Goal: Task Accomplishment & Management: Use online tool/utility

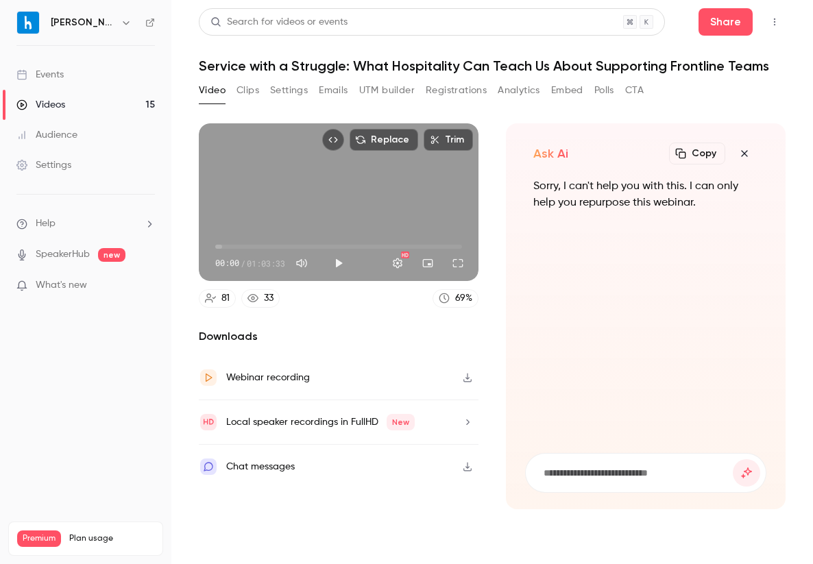
click at [741, 157] on icon "button" at bounding box center [744, 153] width 16 height 11
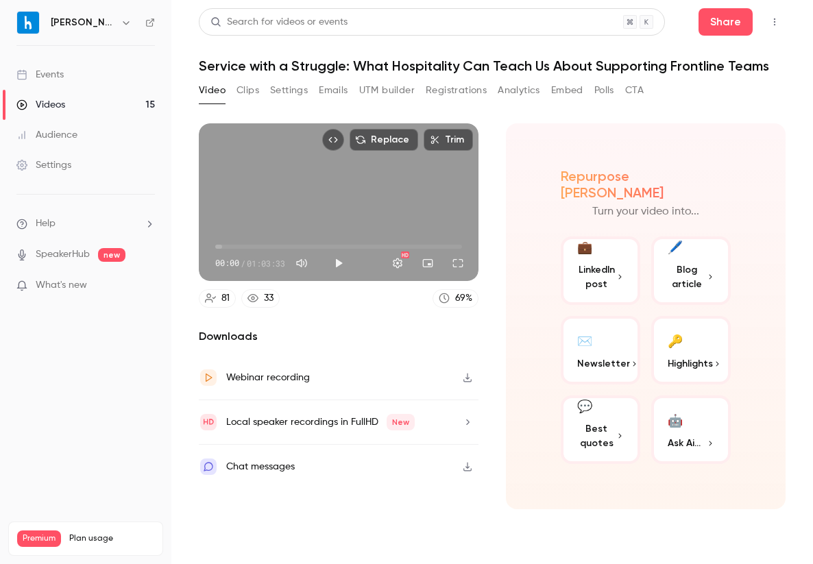
click at [589, 411] on button "💬 Best quotes" at bounding box center [601, 430] width 80 height 69
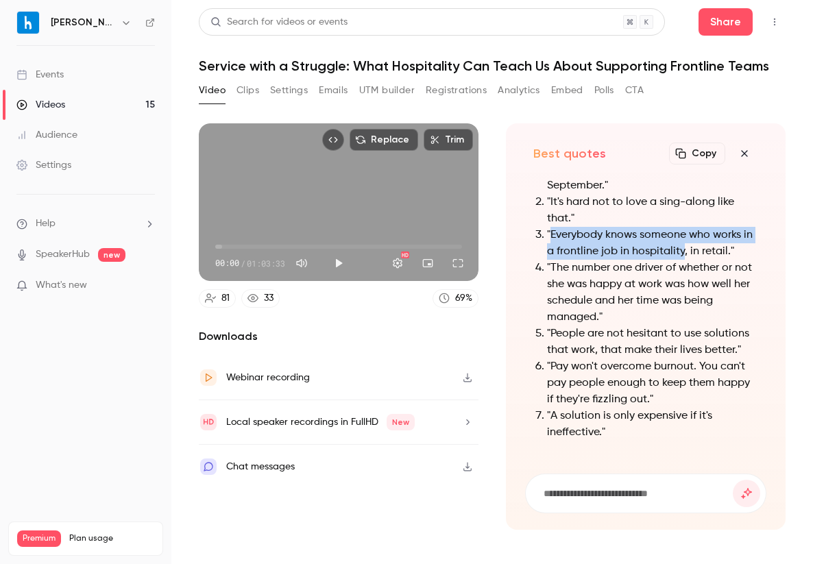
drag, startPoint x: 552, startPoint y: 231, endPoint x: 681, endPoint y: 255, distance: 131.1
click at [681, 255] on li ""Everybody knows someone who works in a frontline job in hospitality, in retail…" at bounding box center [652, 243] width 211 height 33
copy li "Everybody knows someone who works in a frontline job in hospitality"
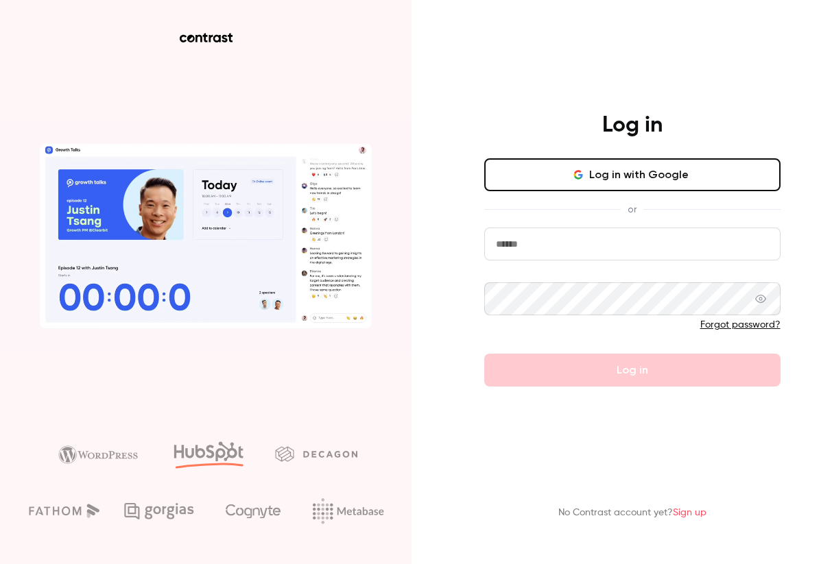
click at [554, 257] on input "email" at bounding box center [632, 244] width 296 height 33
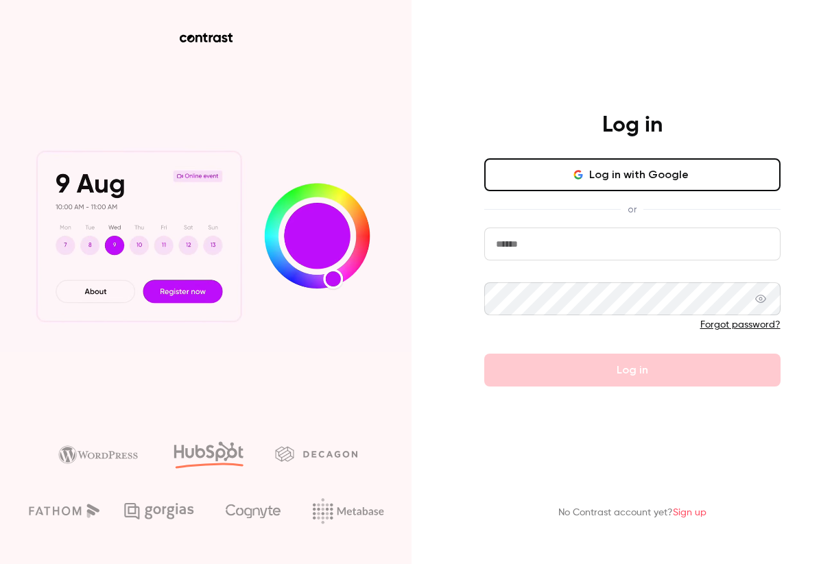
click at [561, 169] on button "Log in with Google" at bounding box center [632, 174] width 296 height 33
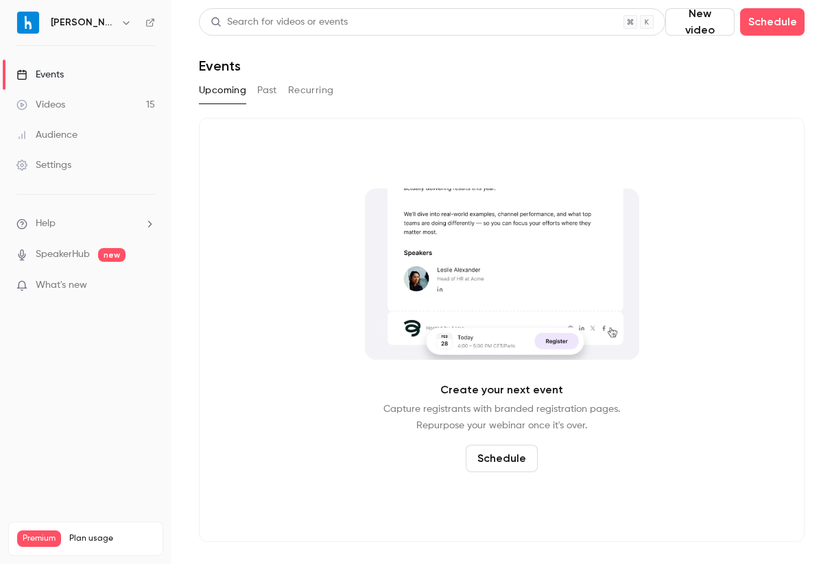
click at [99, 105] on link "Videos 15" at bounding box center [85, 105] width 171 height 30
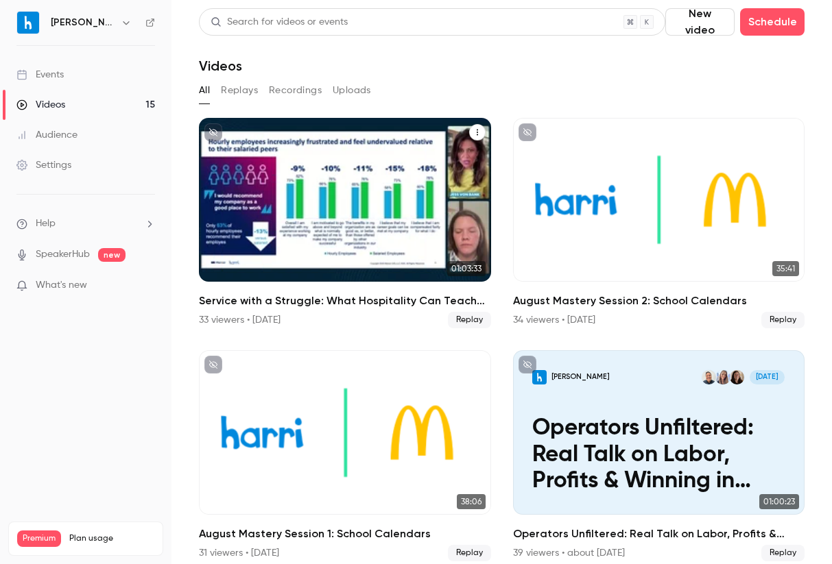
click at [477, 132] on icon "Service with a Struggle: What Hospitality Can Teach Us About Supporting Frontli…" at bounding box center [477, 133] width 1 height 6
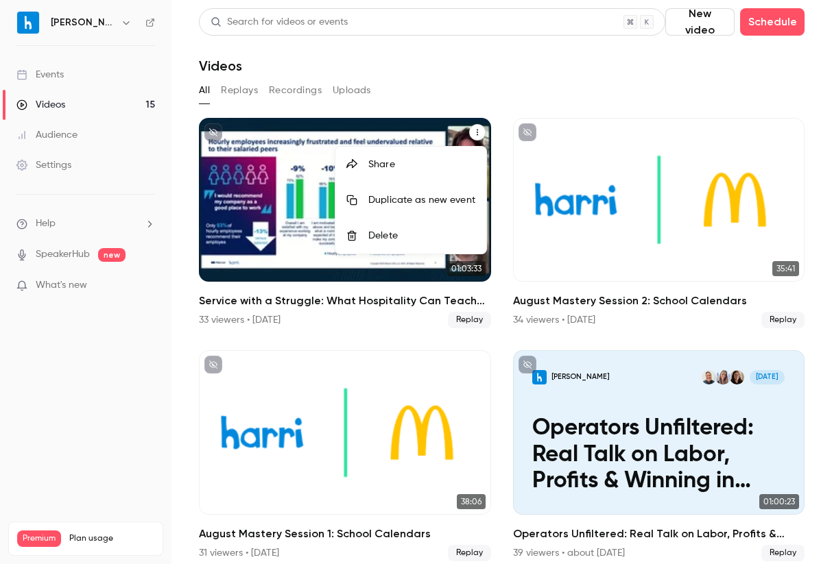
click at [289, 210] on div at bounding box center [416, 282] width 832 height 564
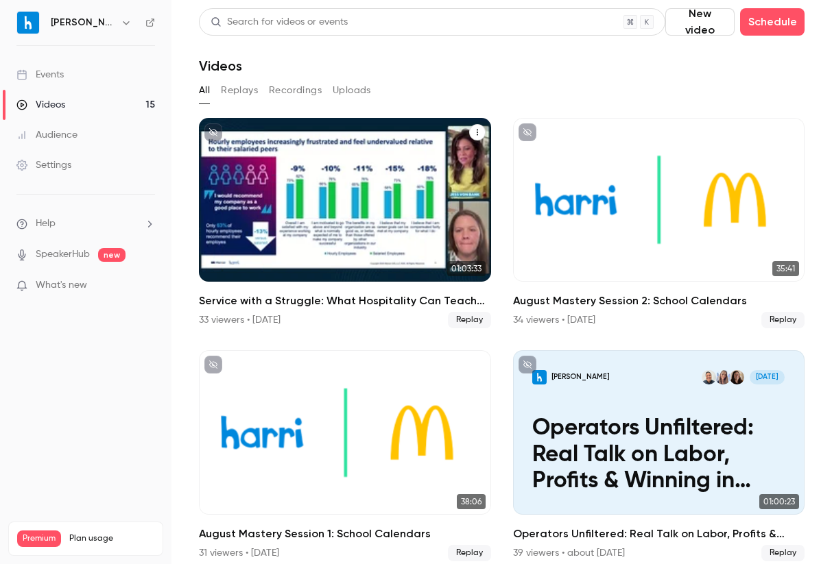
click at [400, 155] on div "Service with a Struggle: What Hospitality Can Teach Us About Supporting Frontli…" at bounding box center [345, 200] width 292 height 164
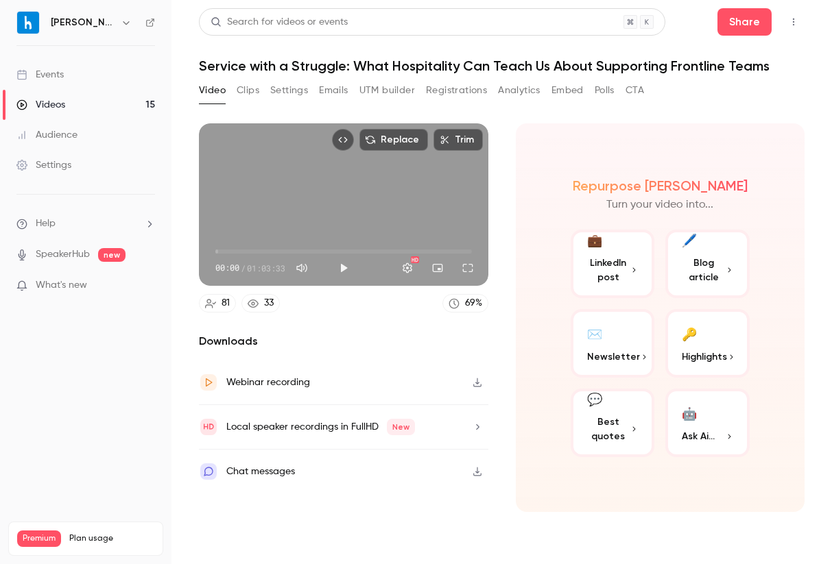
click at [382, 83] on button "UTM builder" at bounding box center [387, 91] width 56 height 22
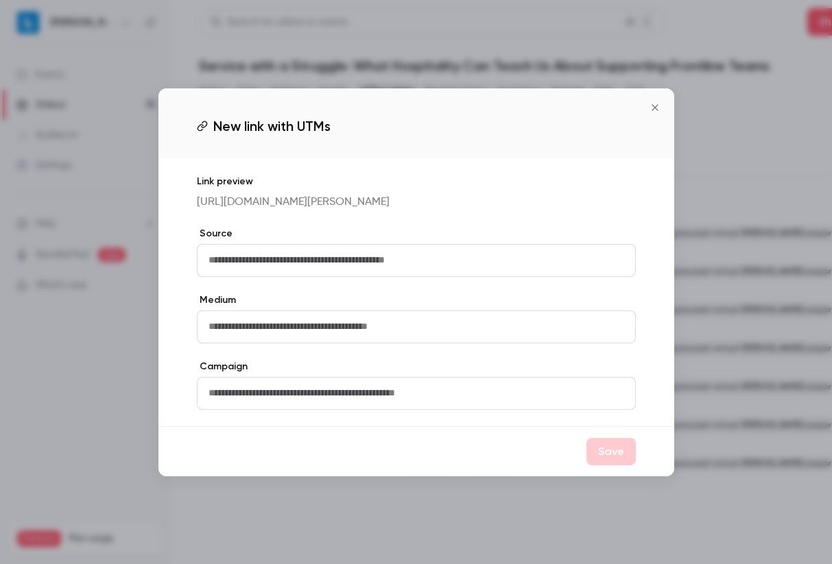
click at [261, 272] on input "text" at bounding box center [416, 260] width 439 height 33
type input "*******"
click at [301, 338] on input "text" at bounding box center [416, 327] width 439 height 33
click at [446, 402] on input "text" at bounding box center [416, 393] width 439 height 33
type input "**********"
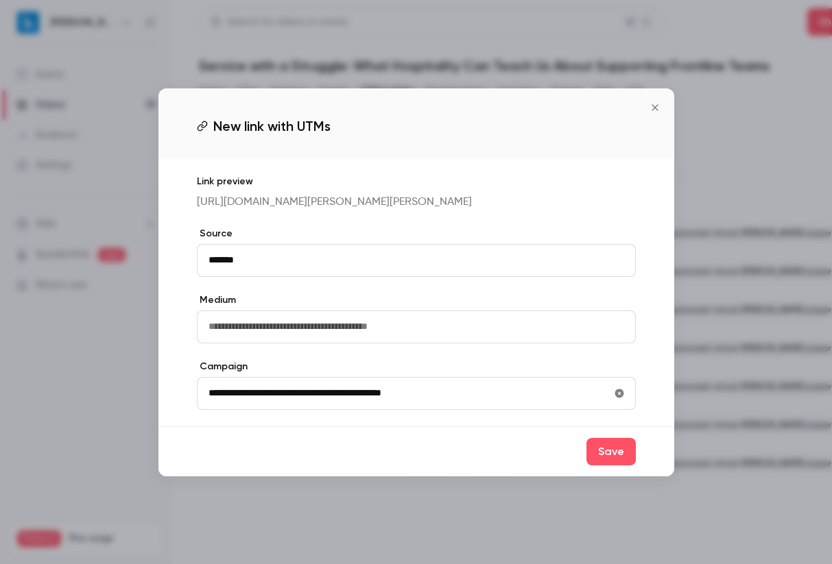
click at [330, 344] on input "text" at bounding box center [416, 327] width 439 height 33
type input "****"
click at [620, 463] on button "Save" at bounding box center [610, 451] width 49 height 27
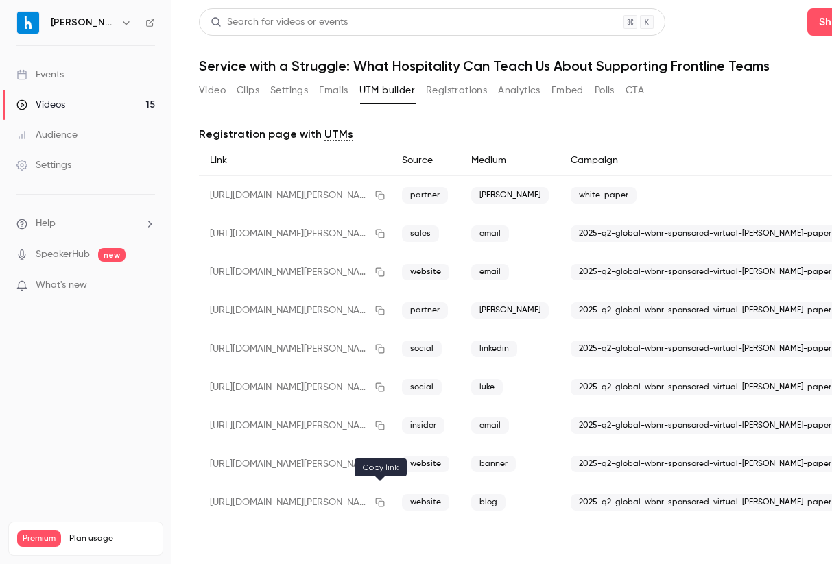
click at [380, 503] on icon "button" at bounding box center [379, 503] width 11 height 10
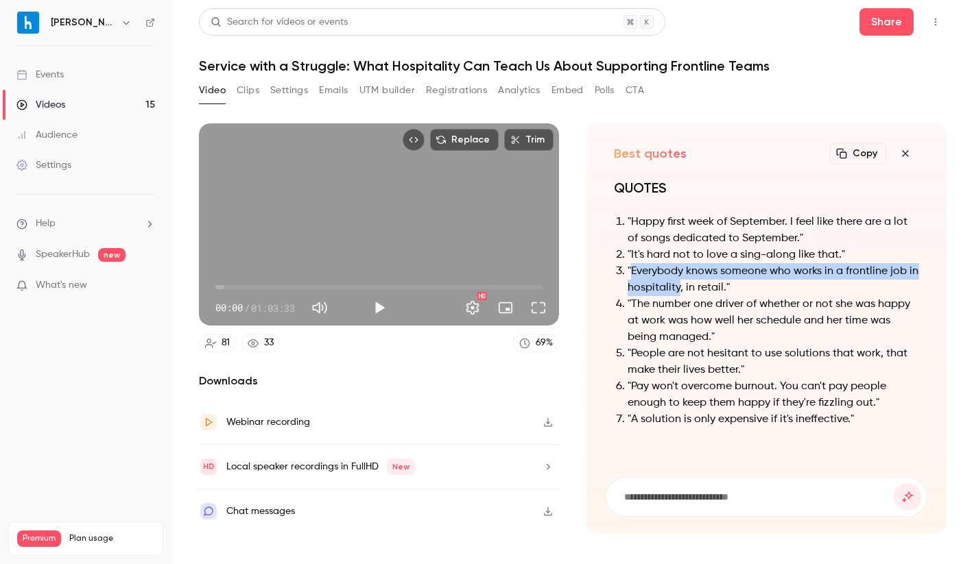
click at [370, 88] on button "UTM builder" at bounding box center [387, 91] width 56 height 22
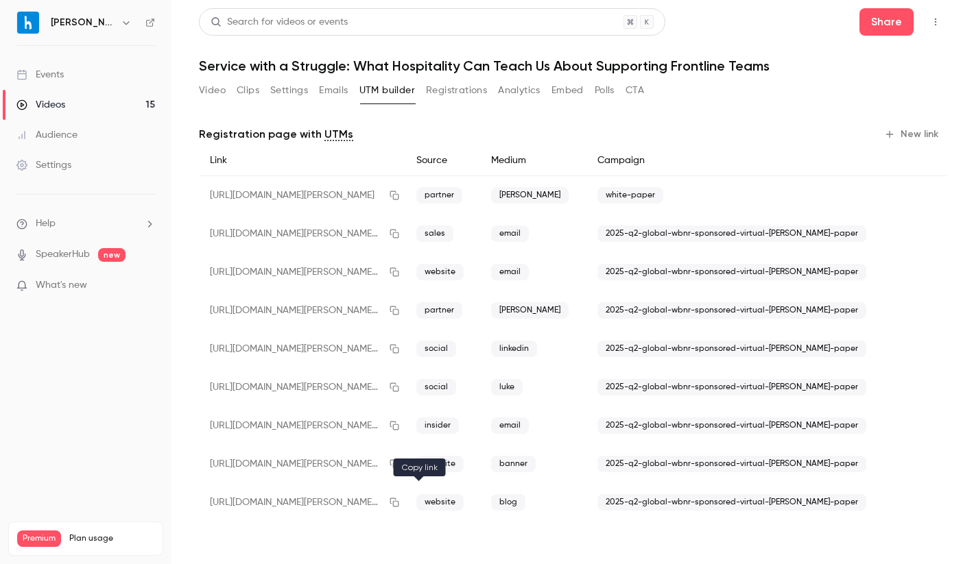
click at [400, 501] on icon "button" at bounding box center [394, 503] width 11 height 10
click at [451, 94] on button "Registrations" at bounding box center [456, 91] width 61 height 22
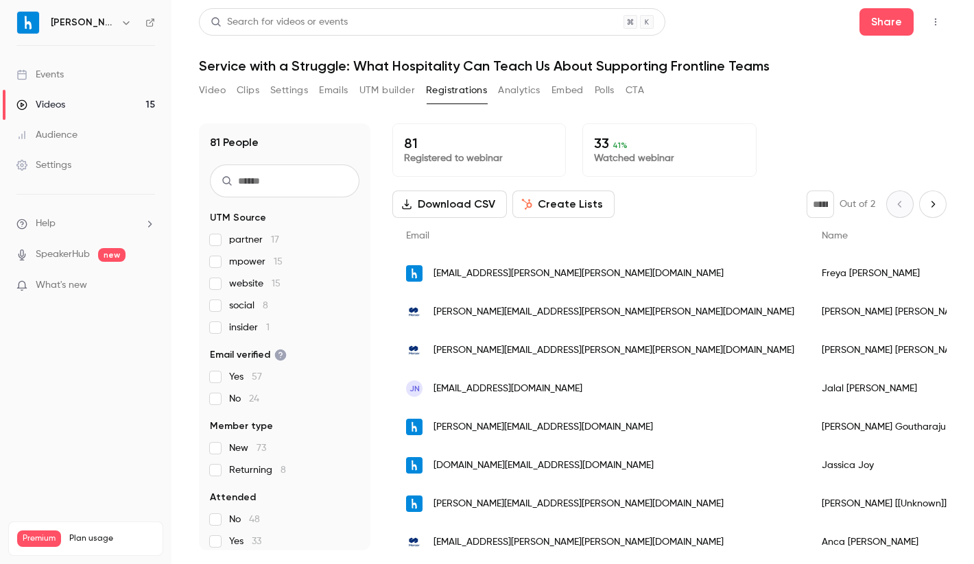
click at [455, 202] on button "Download CSV" at bounding box center [449, 204] width 115 height 27
